Goal: Navigation & Orientation: Find specific page/section

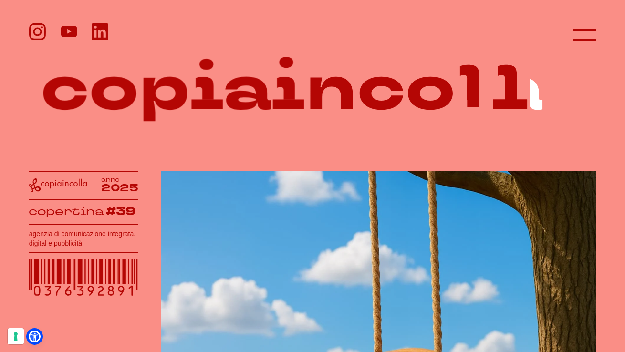
click at [599, 36] on header at bounding box center [312, 29] width 625 height 58
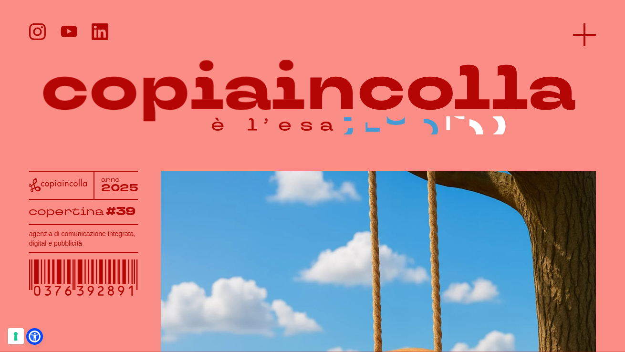
click at [584, 36] on icon at bounding box center [584, 34] width 23 height 23
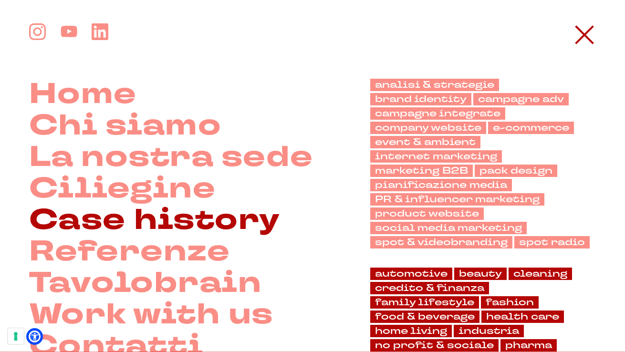
click at [96, 220] on link "Case history" at bounding box center [154, 220] width 251 height 31
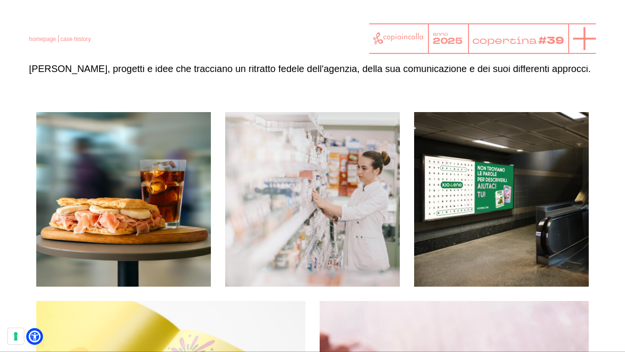
click at [580, 36] on icon at bounding box center [584, 38] width 23 height 23
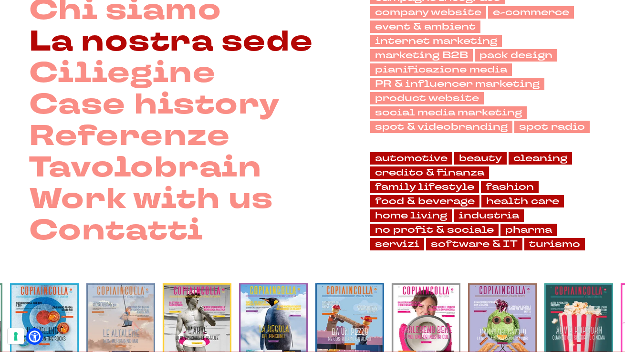
scroll to position [133, 0]
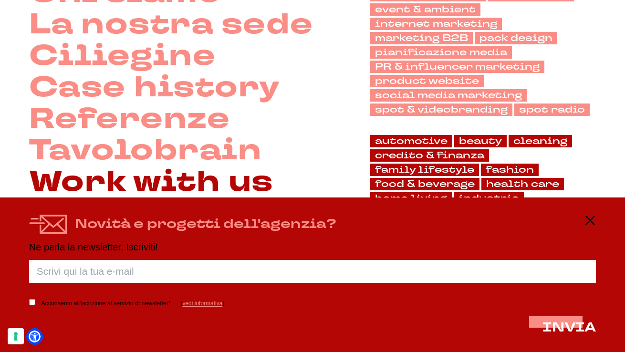
click at [137, 185] on link "Work with us" at bounding box center [151, 181] width 244 height 31
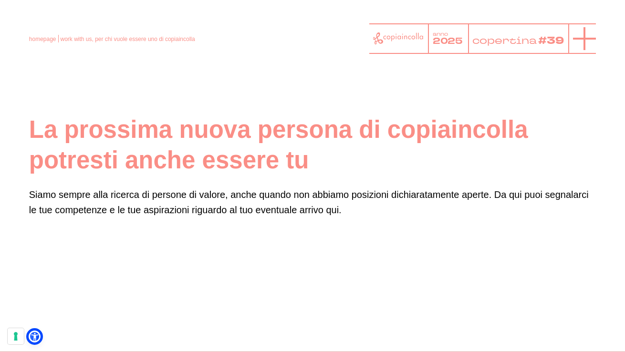
click at [583, 42] on icon at bounding box center [584, 38] width 23 height 23
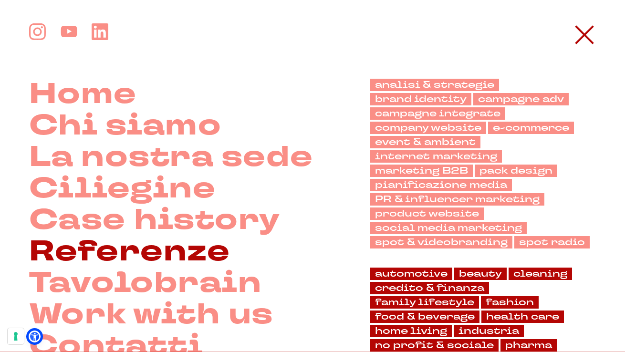
click at [89, 244] on link "Referenze" at bounding box center [129, 251] width 201 height 31
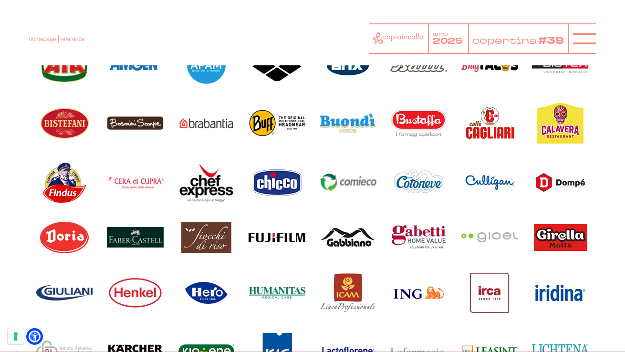
scroll to position [657, 0]
